Goal: Information Seeking & Learning: Find specific fact

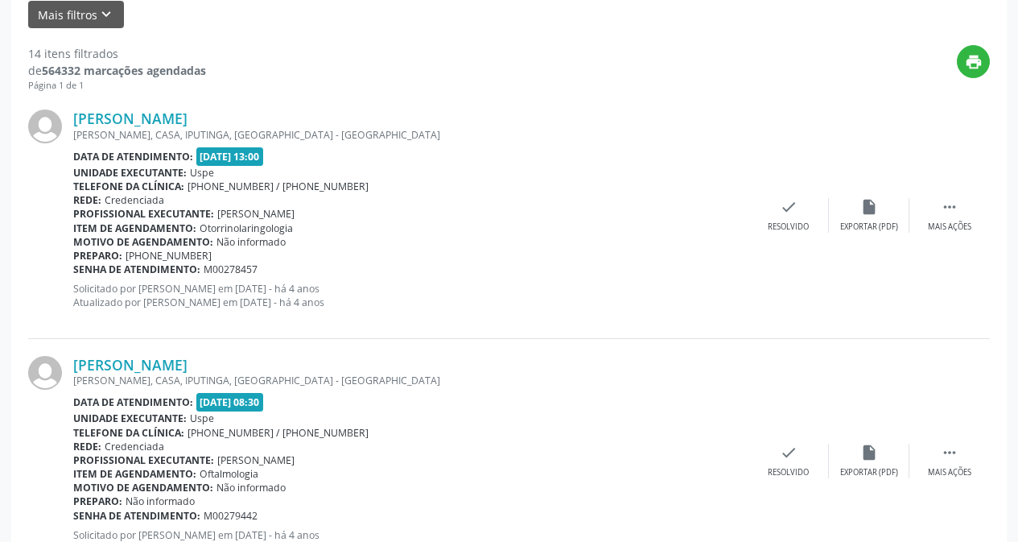
scroll to position [25, 0]
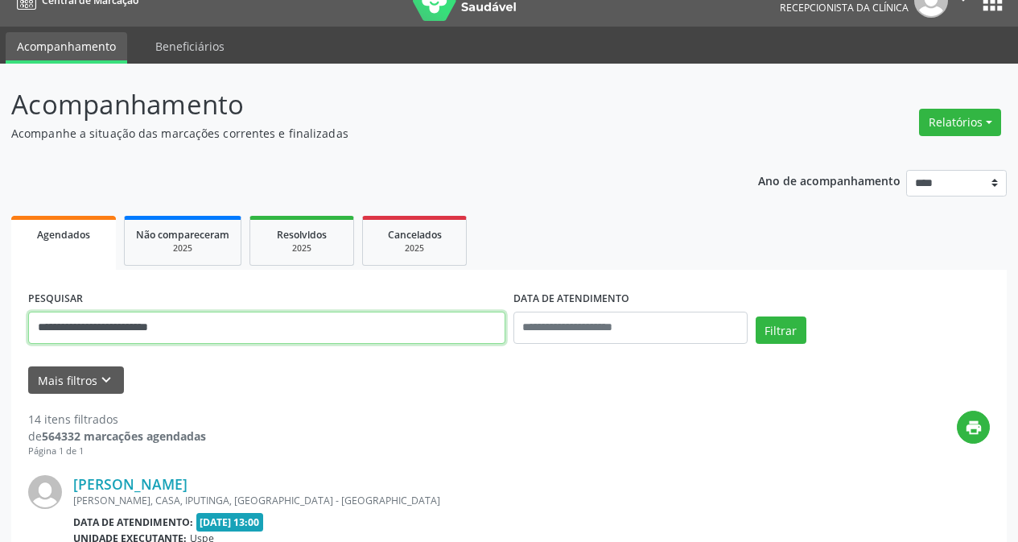
click at [328, 328] on input "**********" at bounding box center [266, 327] width 477 height 32
type input "*"
click at [278, 332] on input "text" at bounding box center [266, 327] width 477 height 32
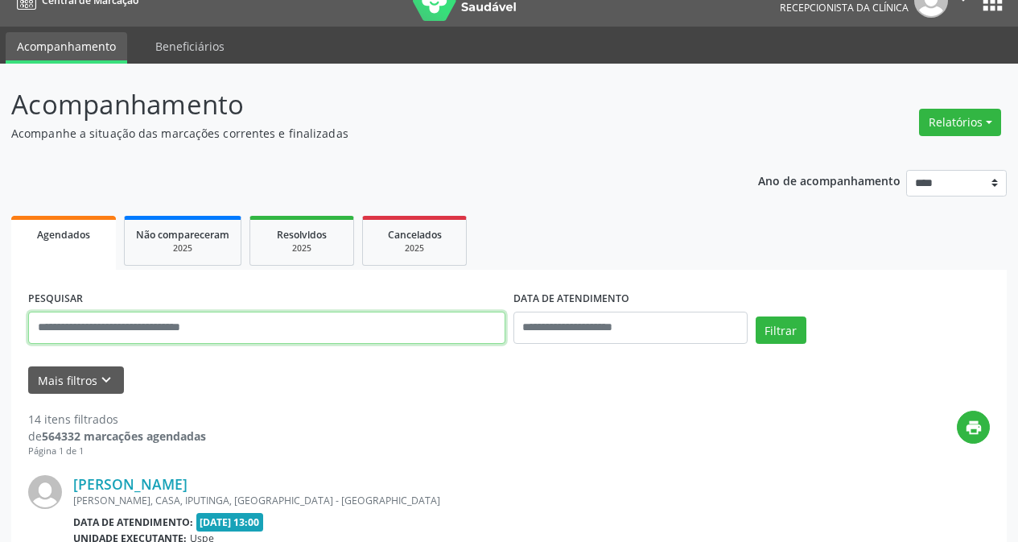
click at [278, 332] on input "text" at bounding box center [266, 327] width 477 height 32
type input "**********"
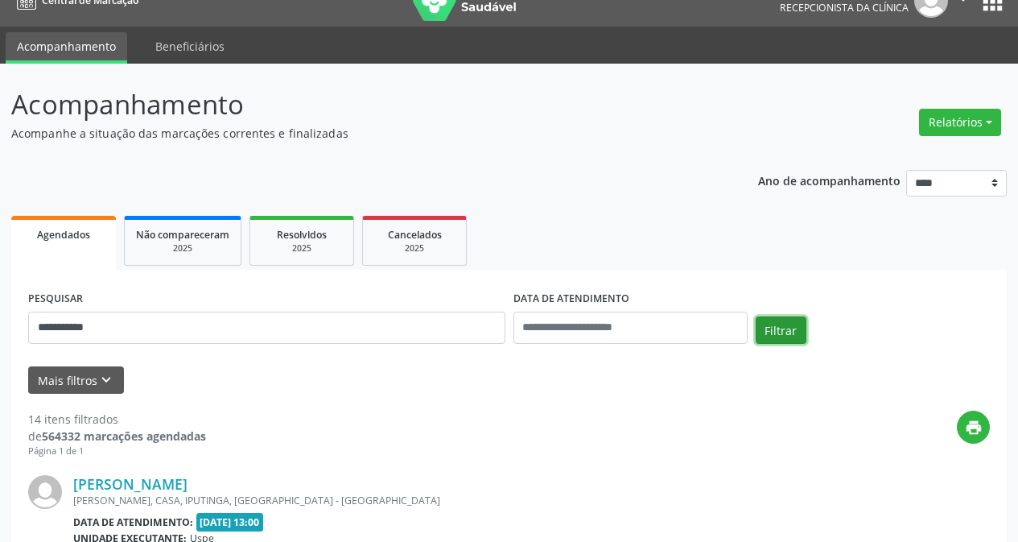
click at [778, 334] on button "Filtrar" at bounding box center [781, 329] width 51 height 27
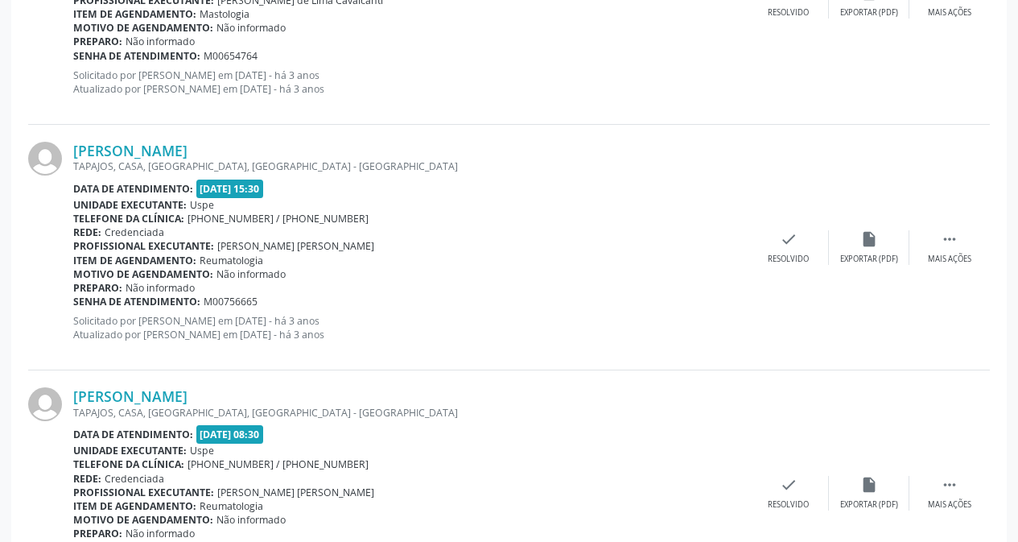
scroll to position [3702, 0]
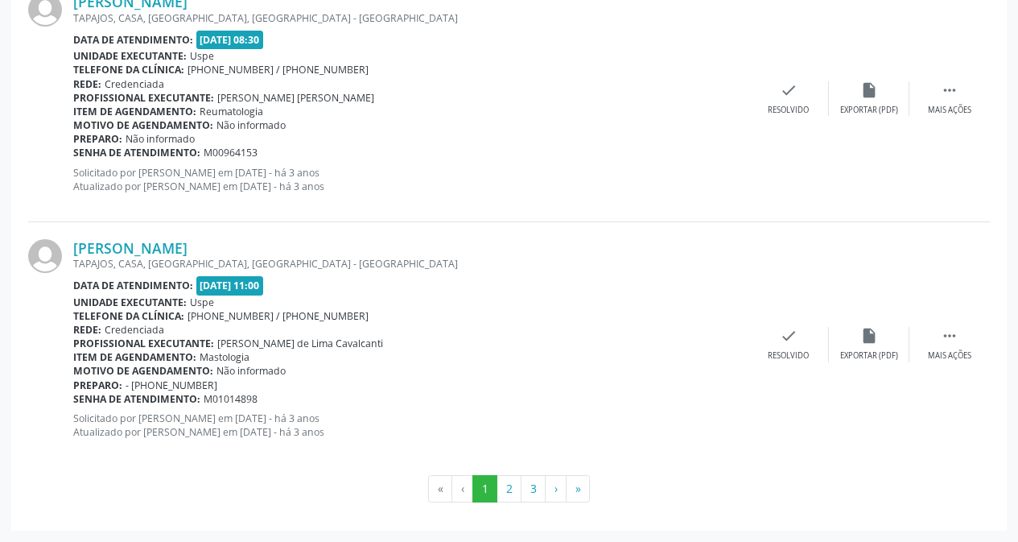
drag, startPoint x: 595, startPoint y: 482, endPoint x: 587, endPoint y: 484, distance: 8.2
click at [590, 482] on ul "« ‹ 1 2 3 › »" at bounding box center [509, 488] width 962 height 27
click at [587, 484] on button "»" at bounding box center [578, 488] width 24 height 27
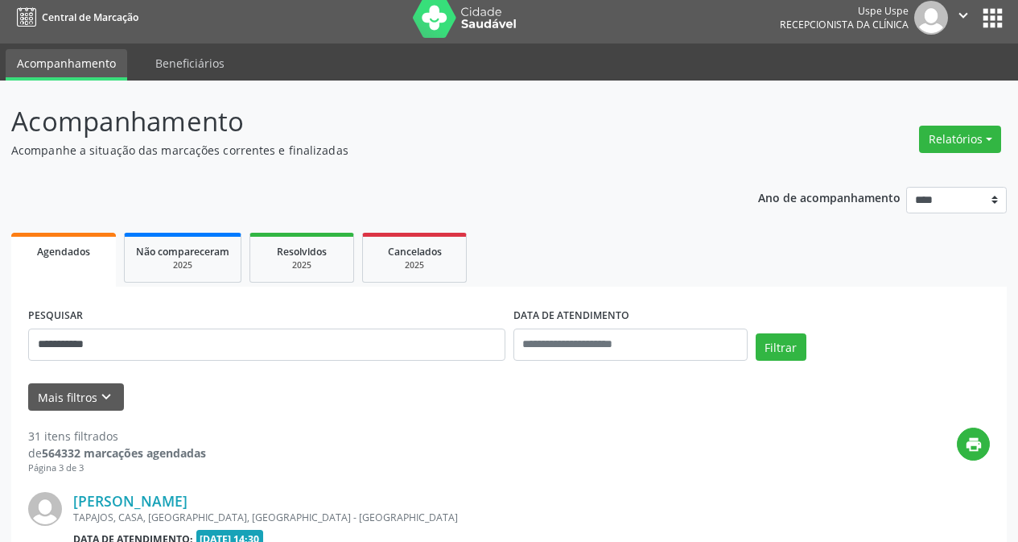
scroll to position [261, 0]
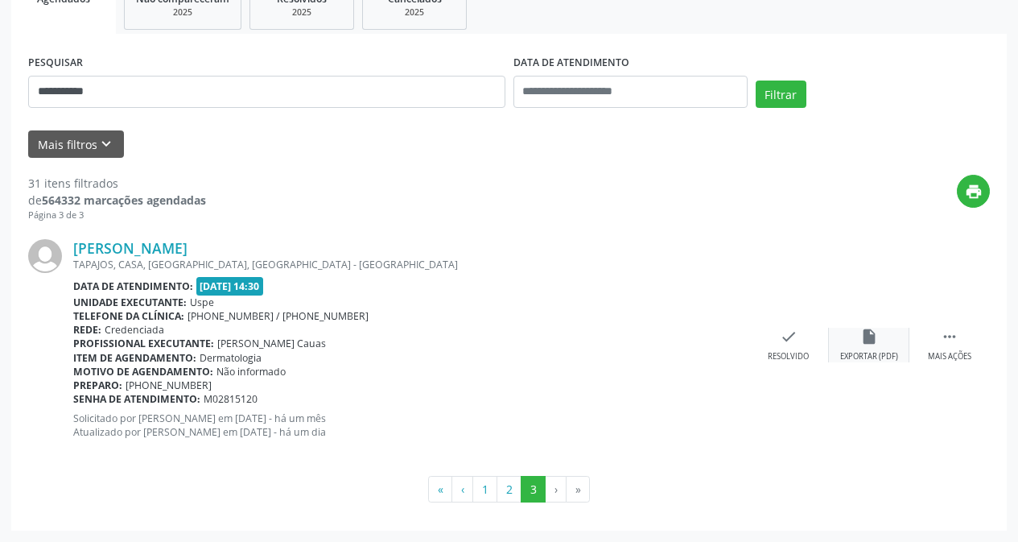
click at [883, 344] on div "insert_drive_file Exportar (PDF)" at bounding box center [869, 345] width 80 height 35
click at [800, 351] on div "Resolvido" at bounding box center [788, 356] width 41 height 11
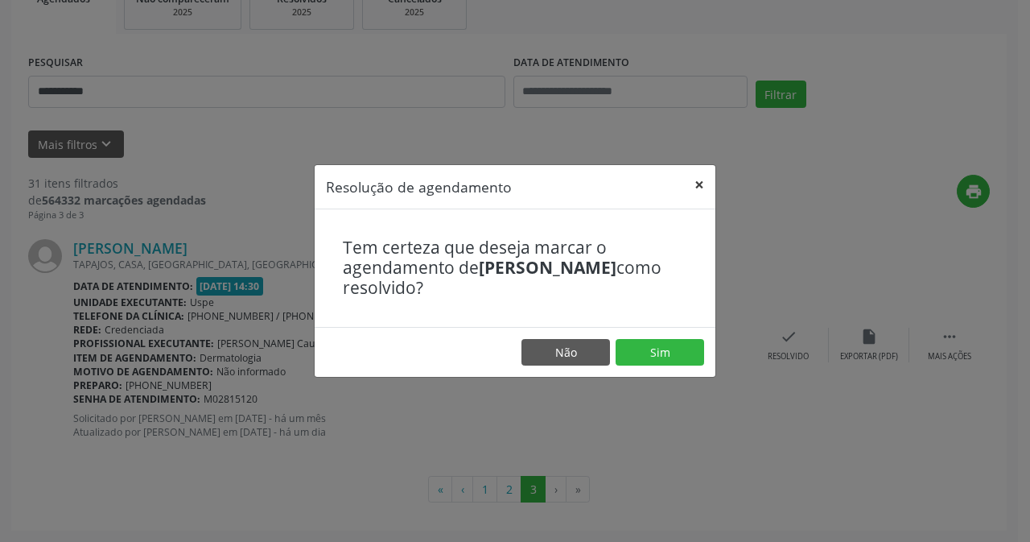
click at [701, 188] on button "×" at bounding box center [699, 184] width 32 height 39
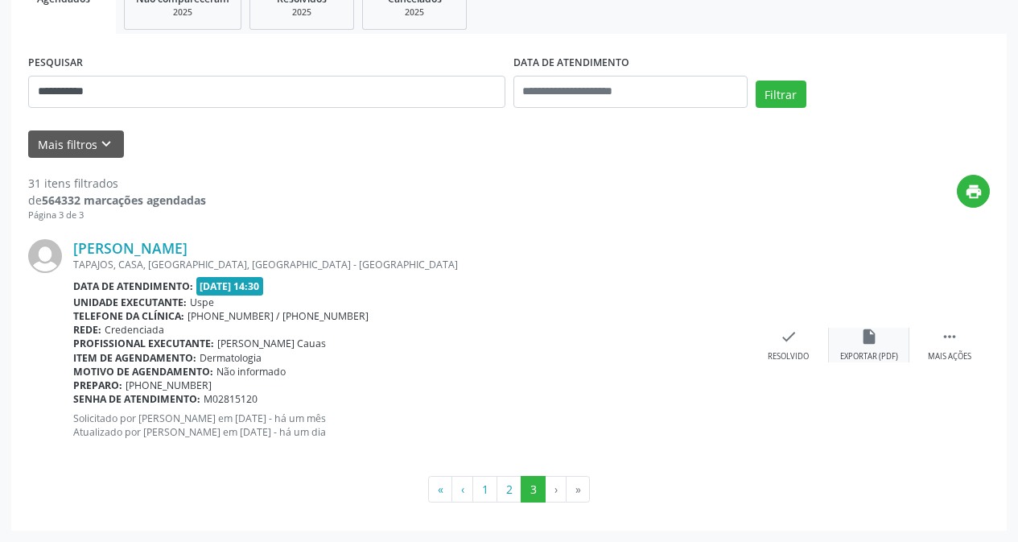
click at [881, 347] on div "insert_drive_file Exportar (PDF)" at bounding box center [869, 345] width 80 height 35
click at [945, 347] on div " Mais ações" at bounding box center [949, 345] width 80 height 35
click at [728, 351] on div "print Imprimir" at bounding box center [708, 345] width 80 height 35
click at [367, 249] on div "[PERSON_NAME]" at bounding box center [290, 248] width 434 height 18
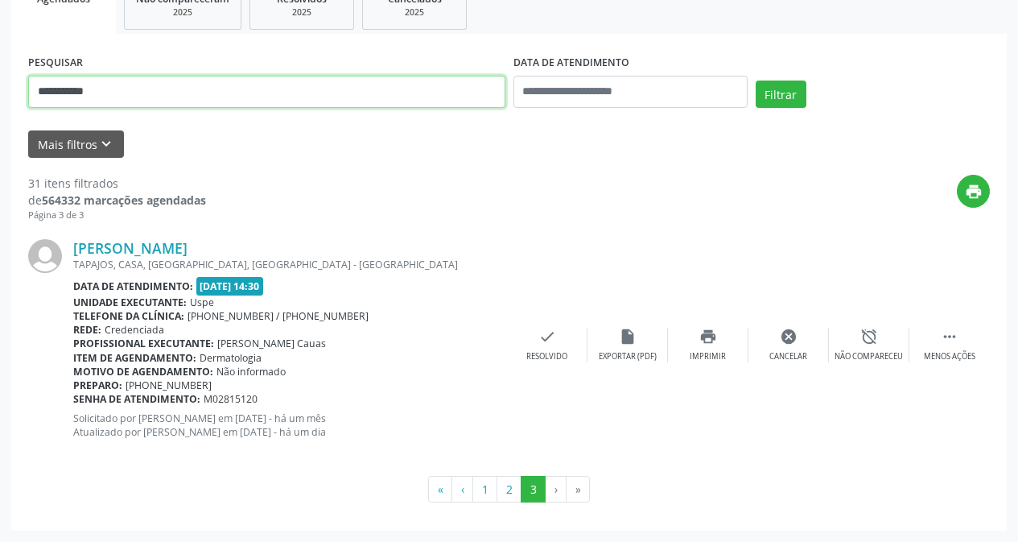
click at [215, 102] on input "**********" at bounding box center [266, 92] width 477 height 32
type input "**********"
click at [756, 80] on button "Filtrar" at bounding box center [781, 93] width 51 height 27
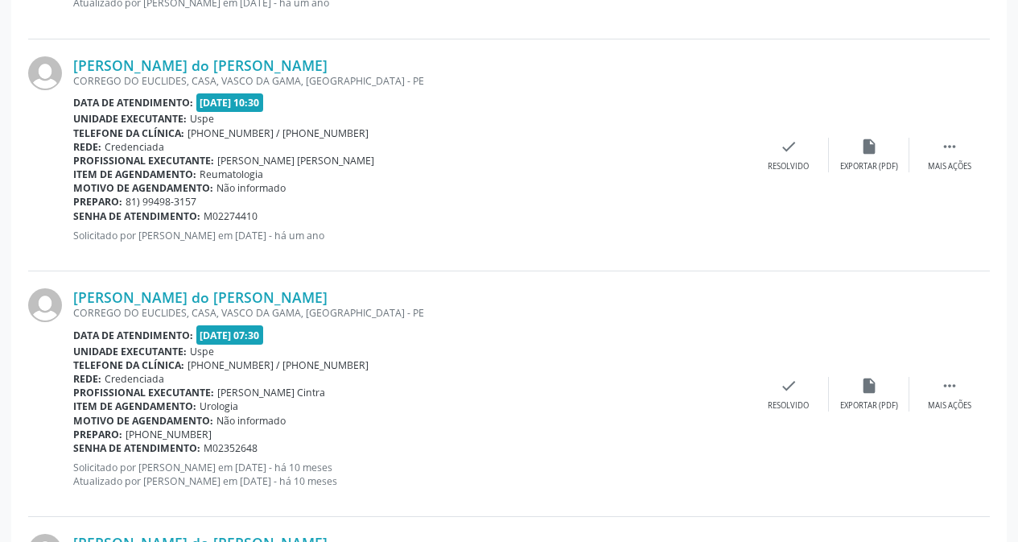
scroll to position [3642, 0]
